Goal: Book appointment/travel/reservation

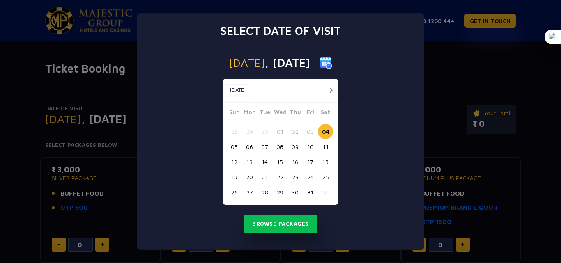
click at [297, 177] on button "23" at bounding box center [294, 177] width 15 height 15
click at [278, 224] on button "Browse Packages" at bounding box center [280, 224] width 74 height 19
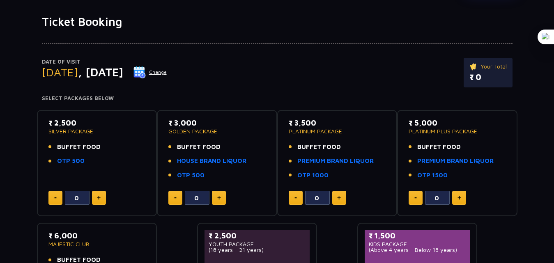
scroll to position [41, 0]
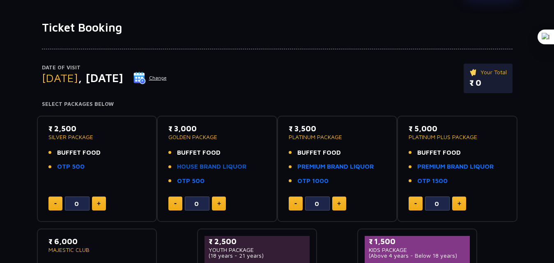
click at [216, 166] on link "HOUSE BRAND LIQUOR" at bounding box center [211, 166] width 69 height 9
click at [322, 167] on link "PREMIUM BRAND LIQUOR" at bounding box center [335, 166] width 76 height 9
click at [218, 204] on img at bounding box center [219, 204] width 4 height 4
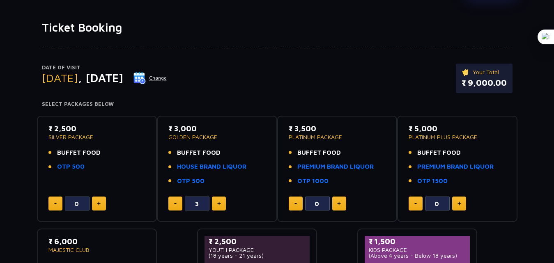
click at [218, 204] on img at bounding box center [219, 204] width 4 height 4
type input "4"
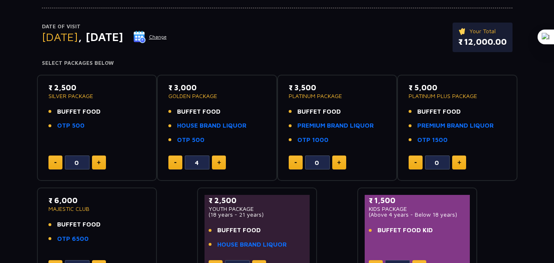
scroll to position [164, 0]
